Goal: Task Accomplishment & Management: Use online tool/utility

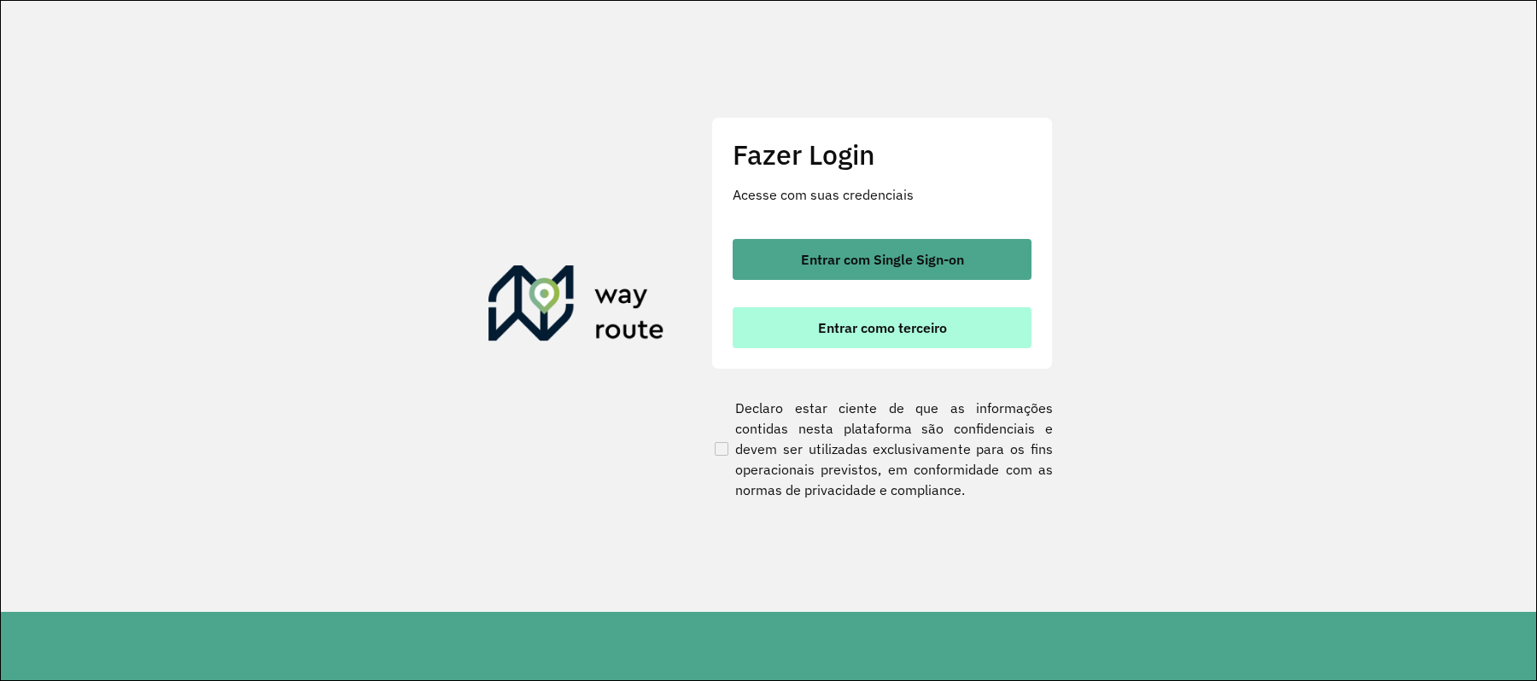
click at [792, 308] on button "Entrar como terceiro" at bounding box center [881, 327] width 299 height 41
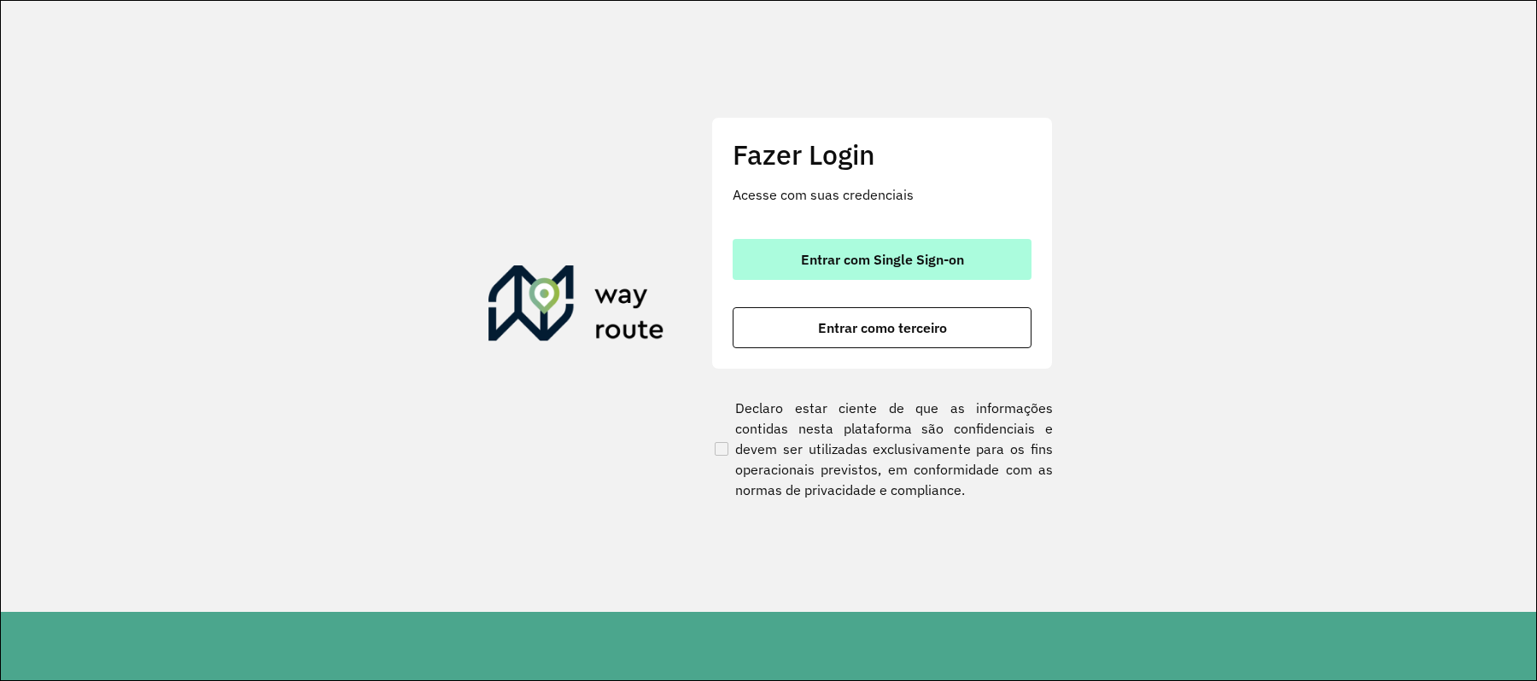
click at [827, 258] on span "Entrar com Single Sign-on" at bounding box center [882, 260] width 163 height 14
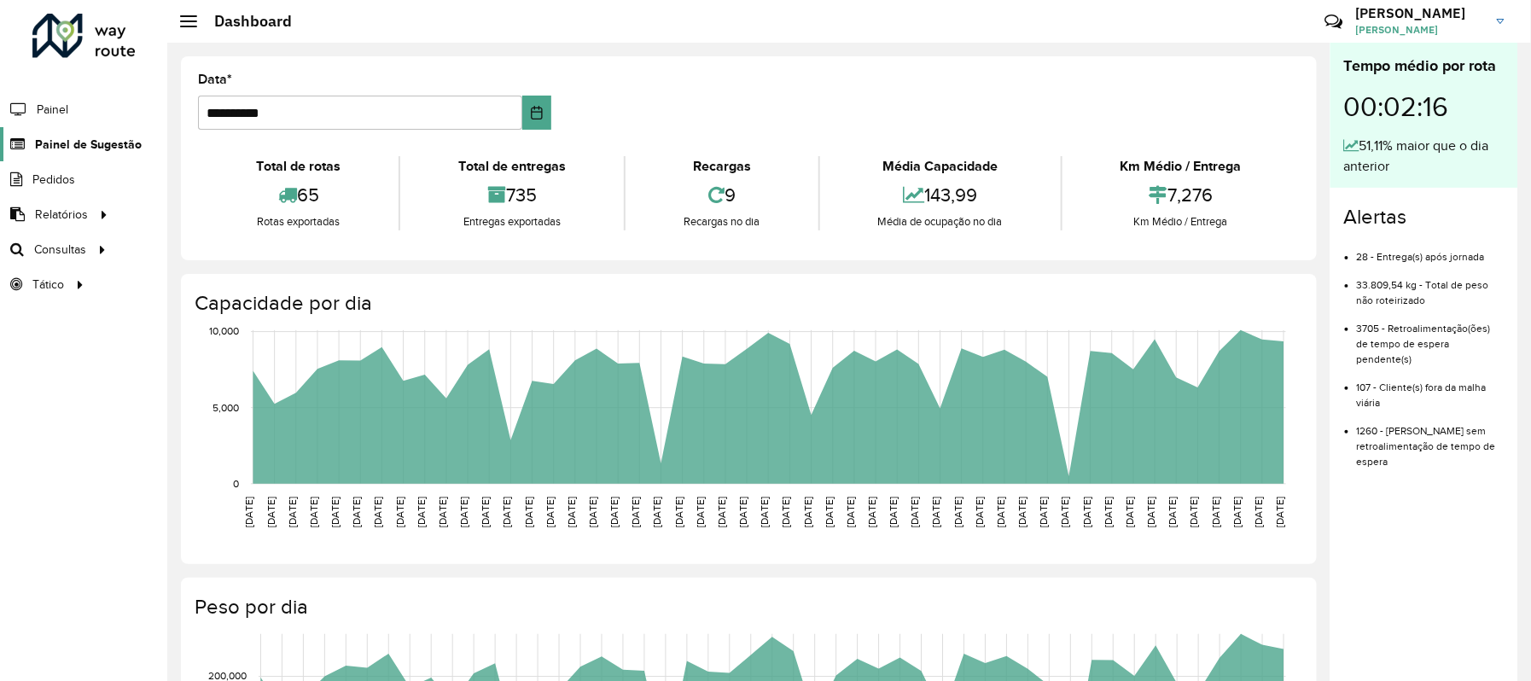
click at [45, 142] on span "Painel de Sugestão" at bounding box center [88, 145] width 107 height 18
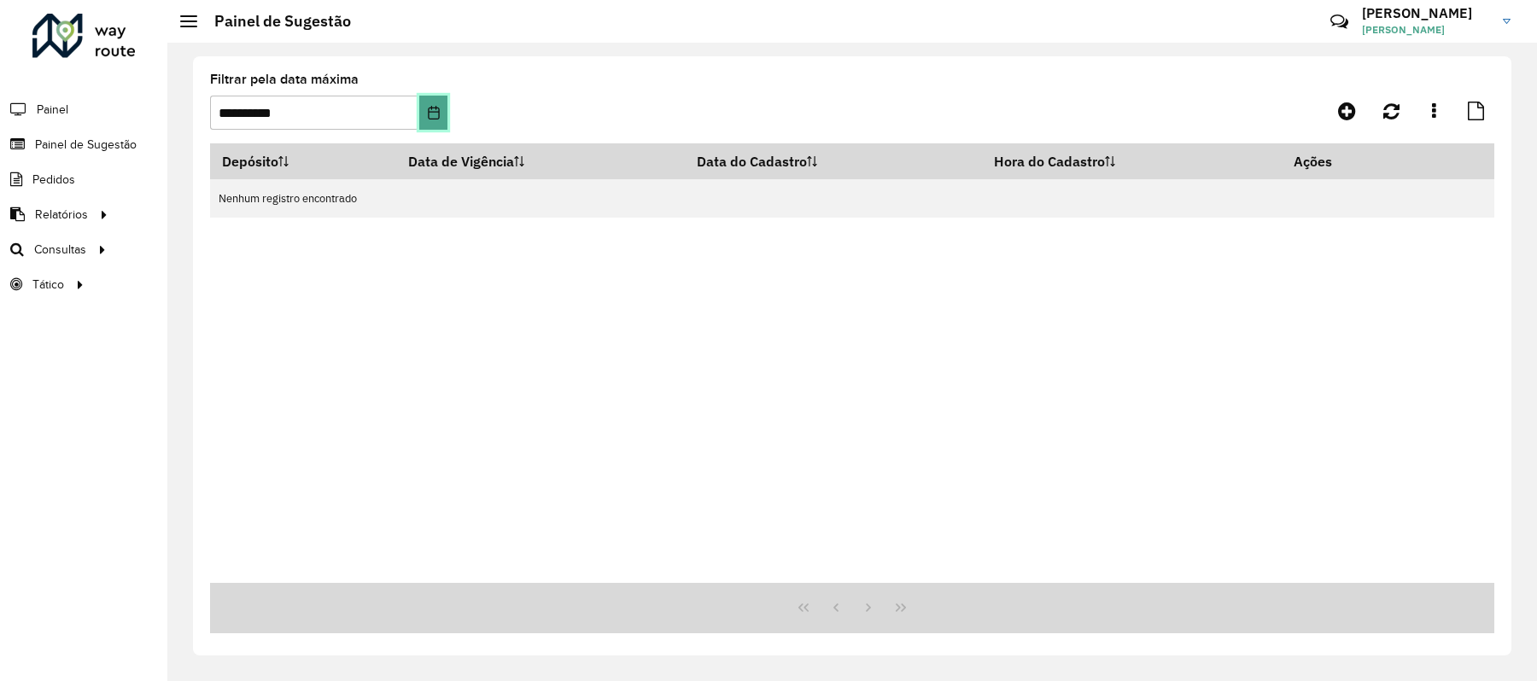
click at [430, 116] on icon "Choose Date" at bounding box center [434, 113] width 14 height 14
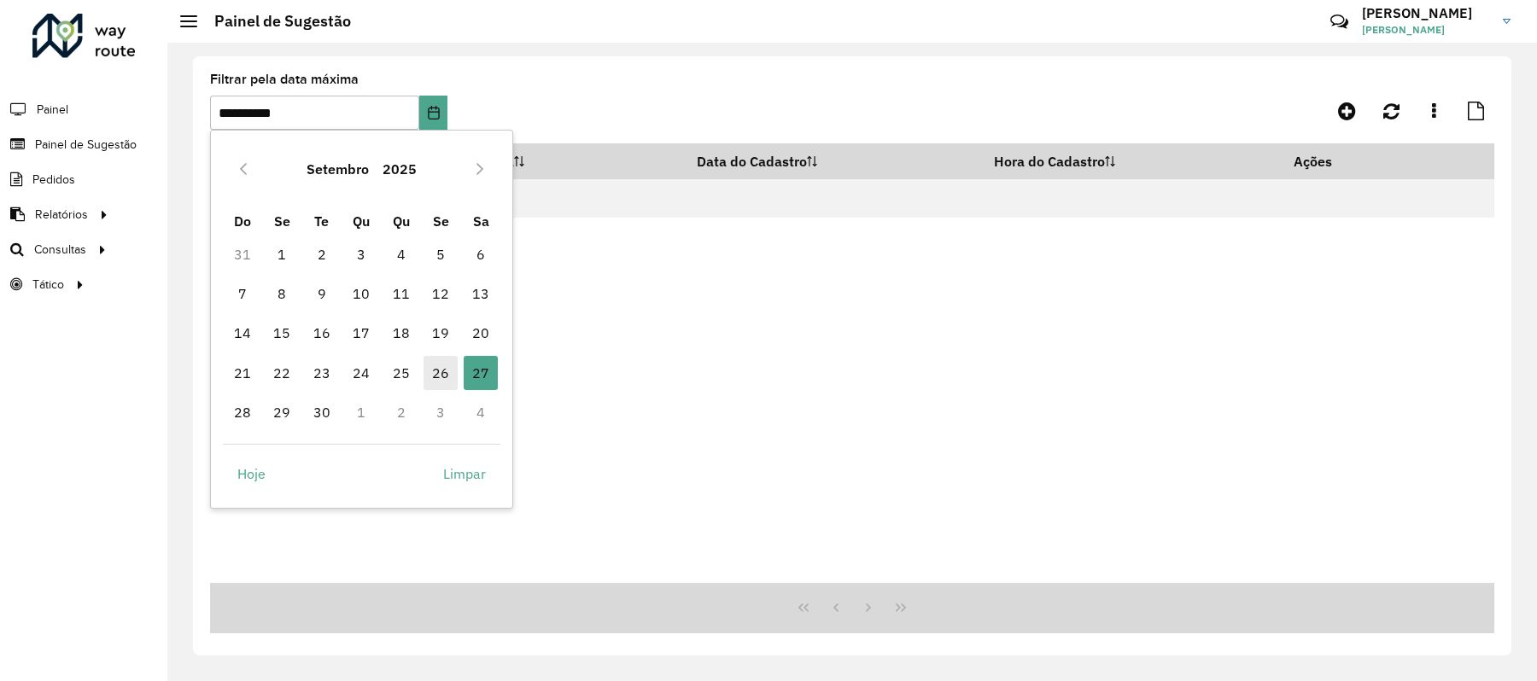
click at [451, 373] on span "26" at bounding box center [440, 373] width 34 height 34
type input "**********"
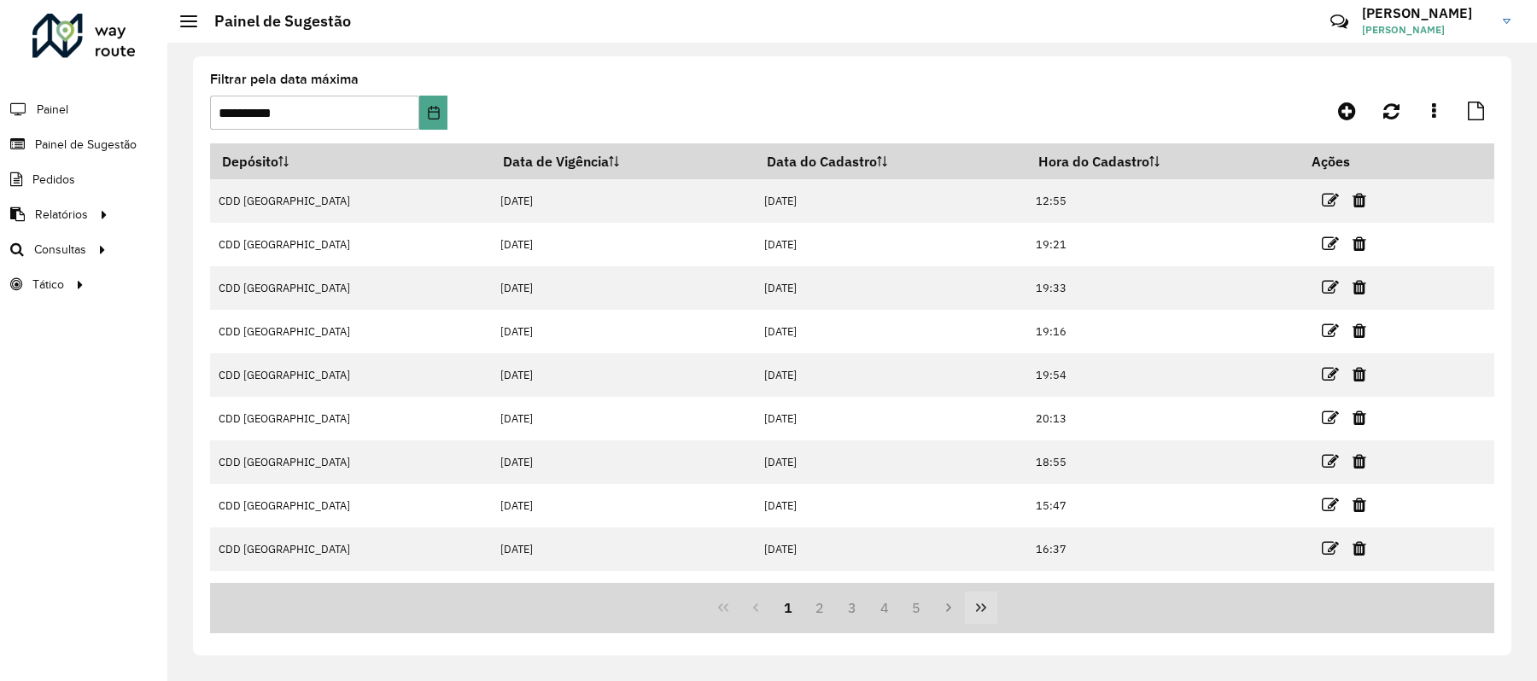
click at [994, 602] on button "Last Page" at bounding box center [981, 608] width 32 height 32
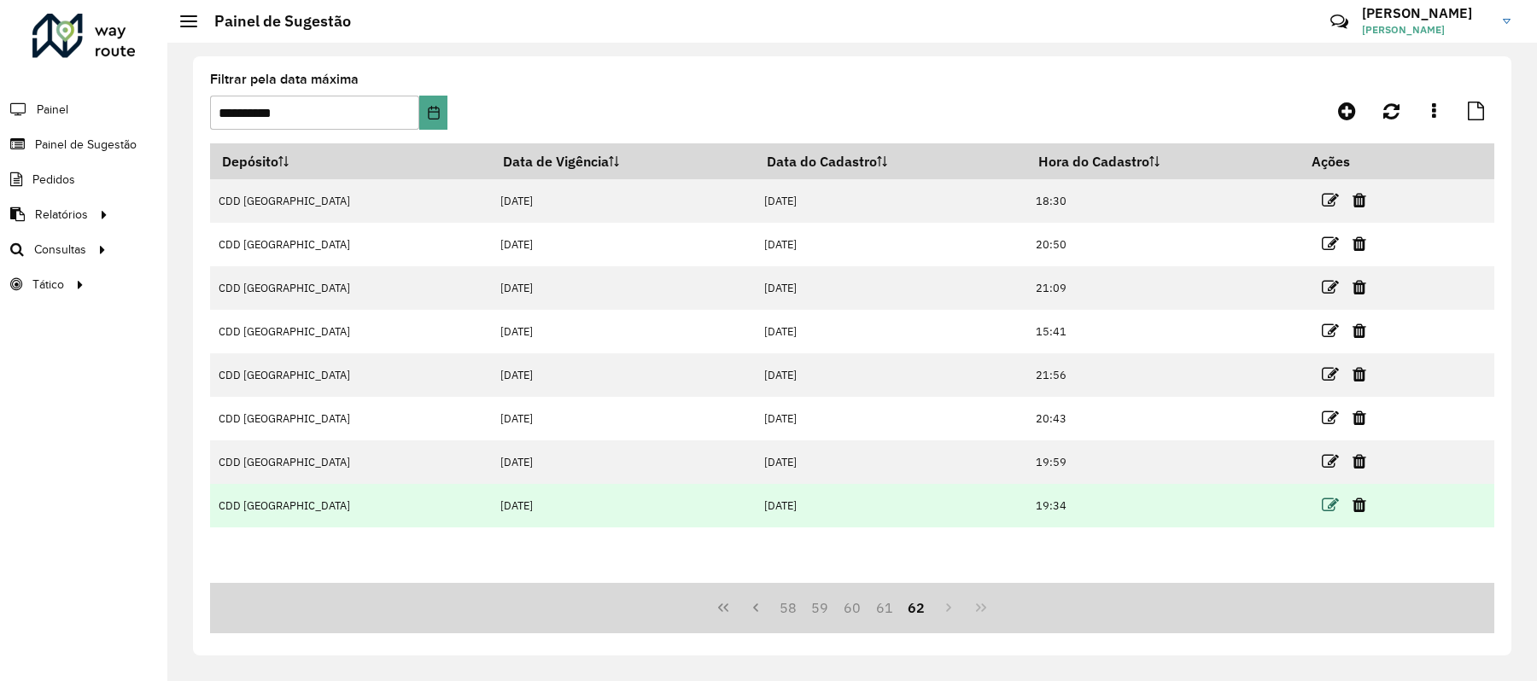
click at [1321, 503] on icon at bounding box center [1329, 505] width 17 height 17
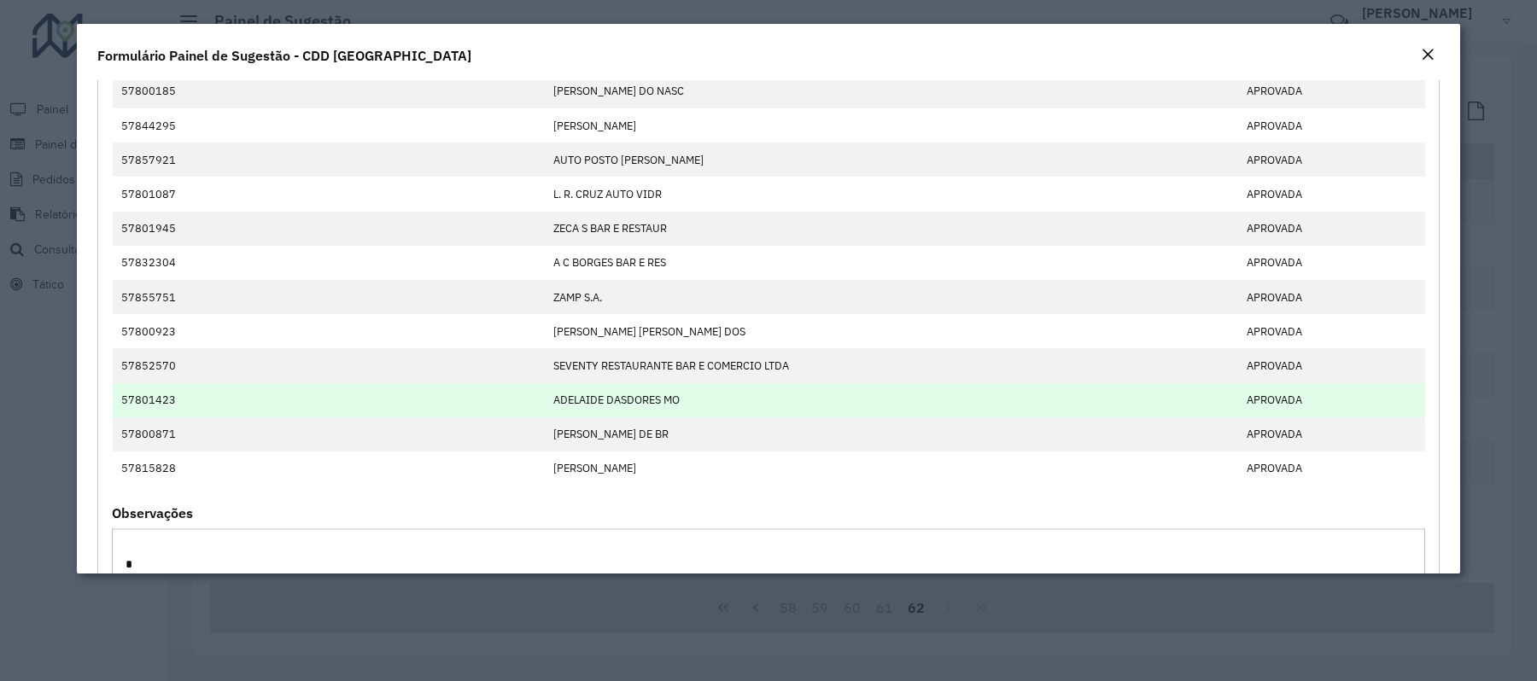
scroll to position [589, 0]
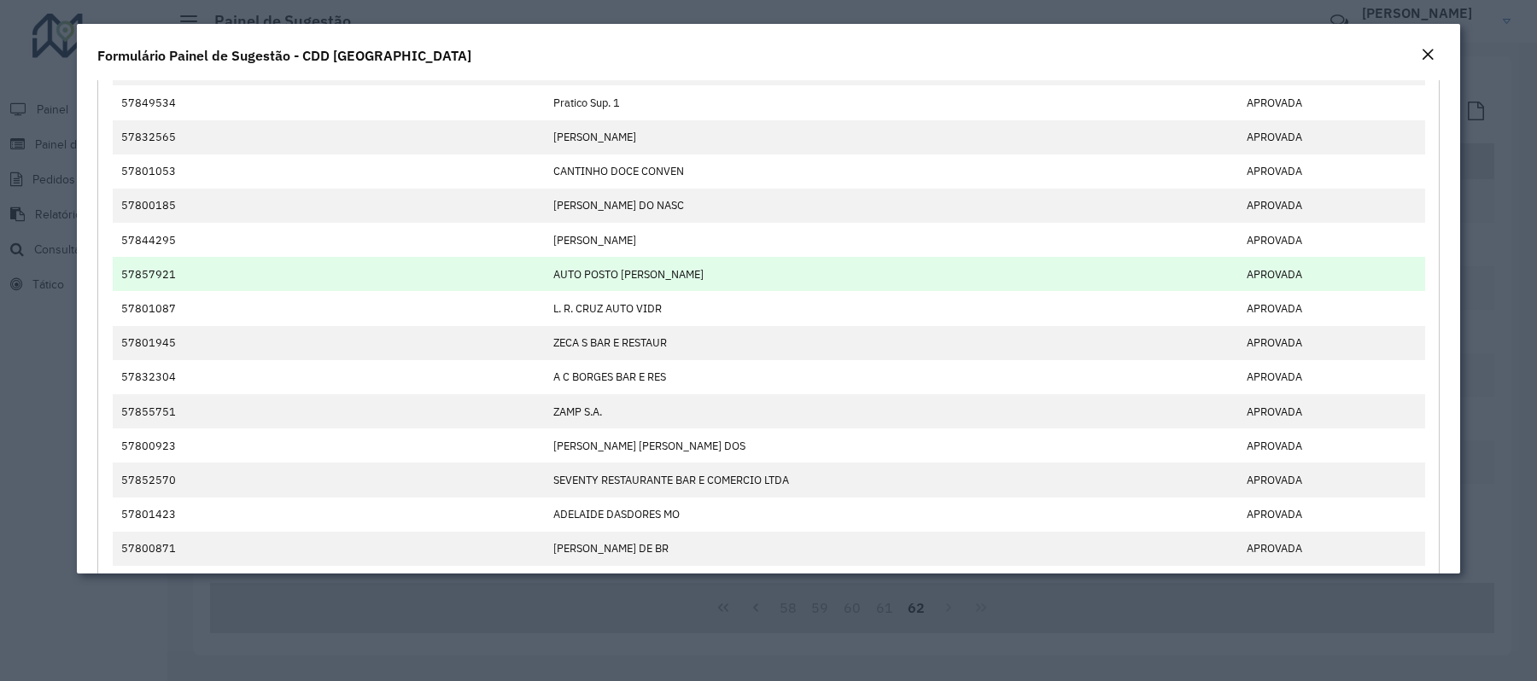
click at [520, 291] on td "57857921" at bounding box center [329, 274] width 432 height 34
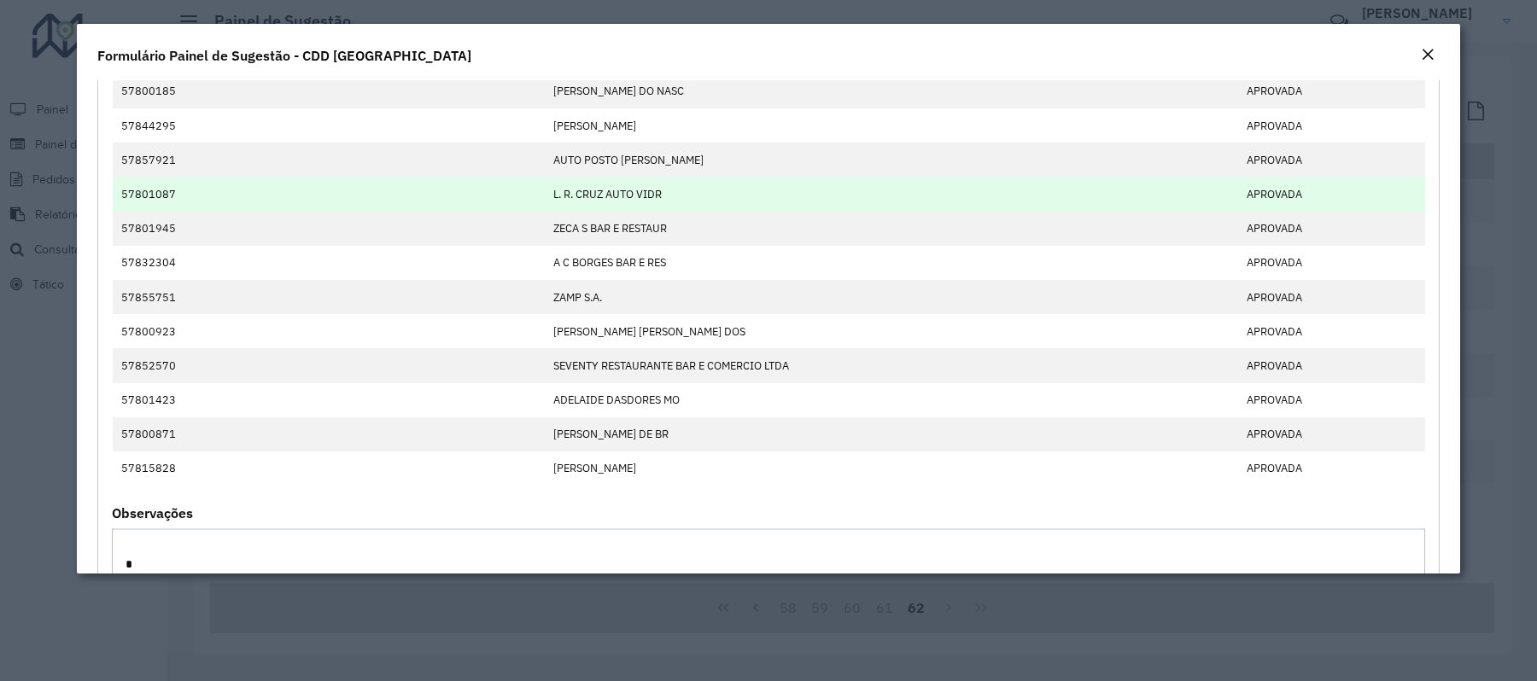
click at [541, 211] on td "57801087" at bounding box center [329, 194] width 432 height 34
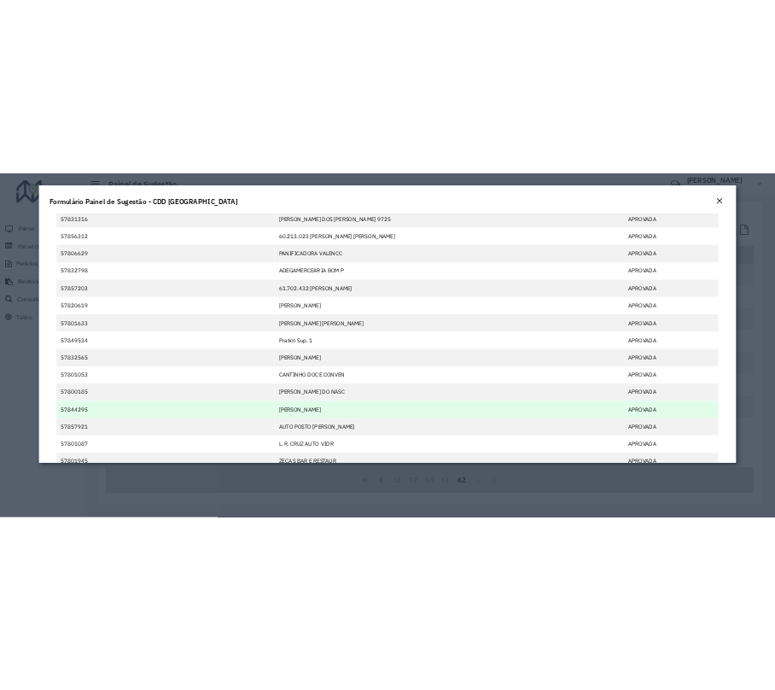
scroll to position [20, 0]
